Goal: Find specific page/section: Find specific page/section

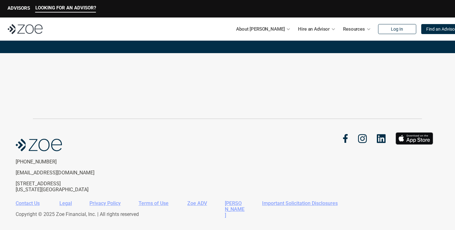
scroll to position [1376, 0]
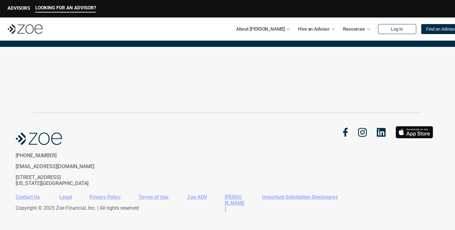
click at [277, 192] on div "Contact Us Legal Privacy Policy Terms of Use Zoe ADV Zoe CRS Important Solicita…" at bounding box center [227, 204] width 423 height 31
click at [277, 197] on link "Important Solicitation Disclosures" at bounding box center [300, 197] width 76 height 6
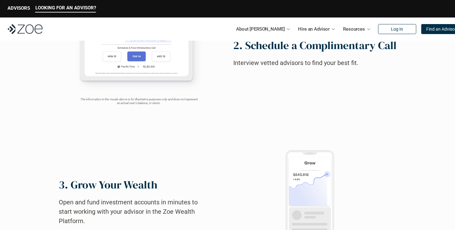
scroll to position [509, 0]
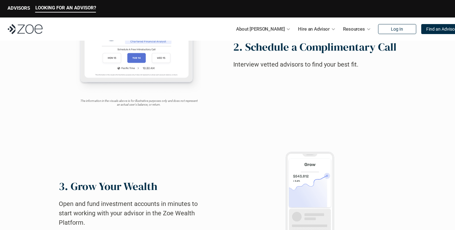
click at [52, 7] on p "LOOKING FOR AN ADVISOR?" at bounding box center [65, 8] width 61 height 6
click at [50, 9] on p "LOOKING FOR AN ADVISOR?" at bounding box center [65, 8] width 61 height 6
click at [48, 8] on p "LOOKING FOR AN ADVISOR?" at bounding box center [65, 8] width 61 height 6
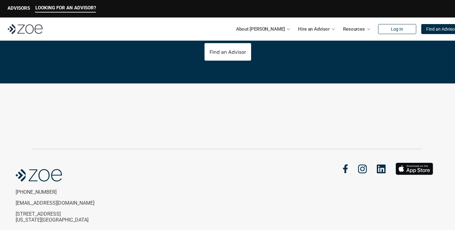
scroll to position [1382, 0]
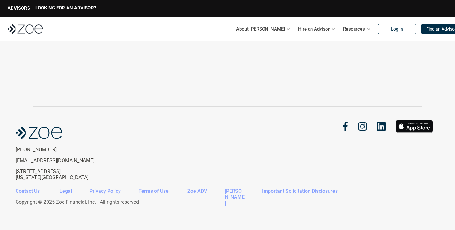
click at [298, 198] on div "Contact Us Legal Privacy Policy Terms of Use Zoe ADV Zoe CRS Important Solicita…" at bounding box center [227, 198] width 423 height 31
click at [299, 193] on link "Important Solicitation Disclosures" at bounding box center [300, 191] width 76 height 6
click at [199, 188] on link "Zoe ADV" at bounding box center [197, 191] width 20 height 6
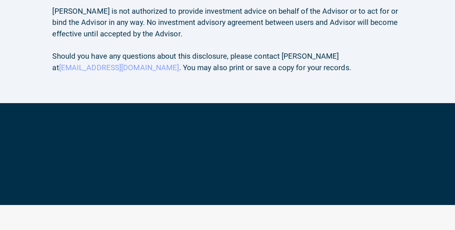
scroll to position [637, 0]
